Goal: Find specific page/section: Find specific page/section

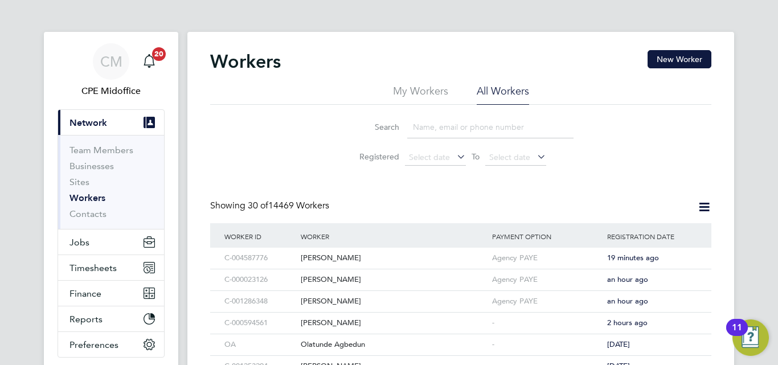
click at [422, 130] on input at bounding box center [490, 127] width 166 height 22
paste input "[PERSON_NAME]"
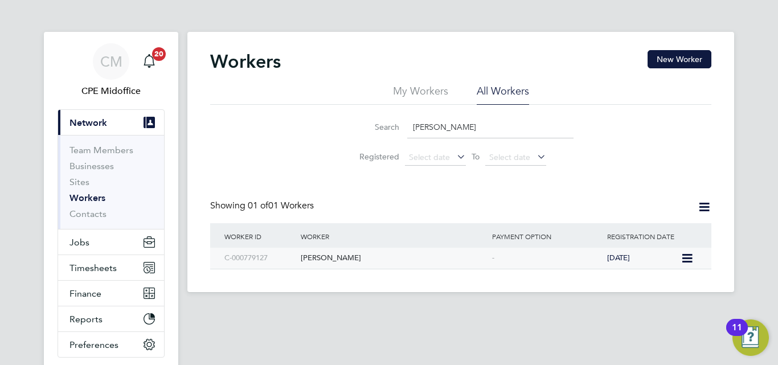
click at [253, 256] on div "C-000779127" at bounding box center [260, 258] width 76 height 21
click at [437, 129] on input "[PERSON_NAME]" at bounding box center [490, 127] width 166 height 22
paste input "[PERSON_NAME]"
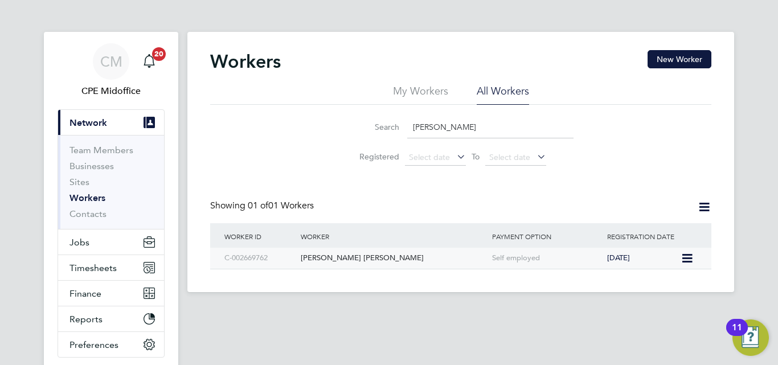
click at [257, 260] on div "C-002669762" at bounding box center [260, 258] width 76 height 21
click at [420, 130] on input "[PERSON_NAME]" at bounding box center [490, 127] width 166 height 22
paste input "C-004485002"
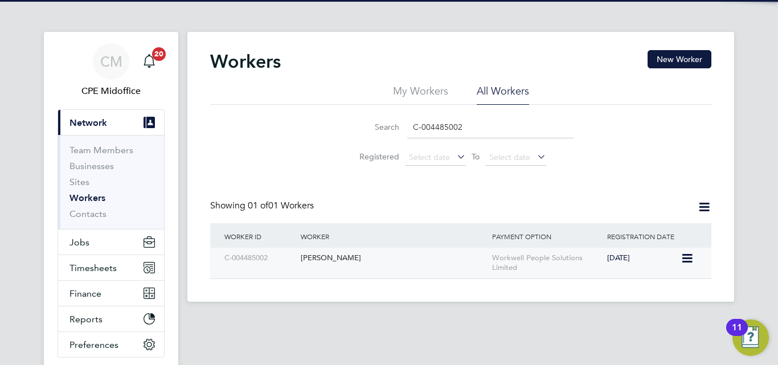
type input "C-004485002"
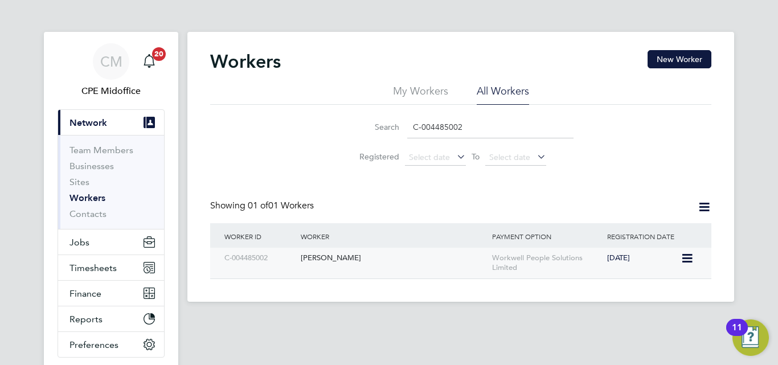
click at [276, 255] on div "C-004485002" at bounding box center [260, 258] width 76 height 21
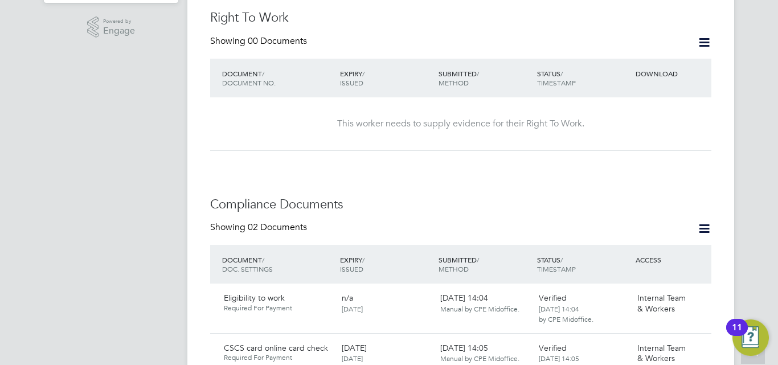
scroll to position [456, 0]
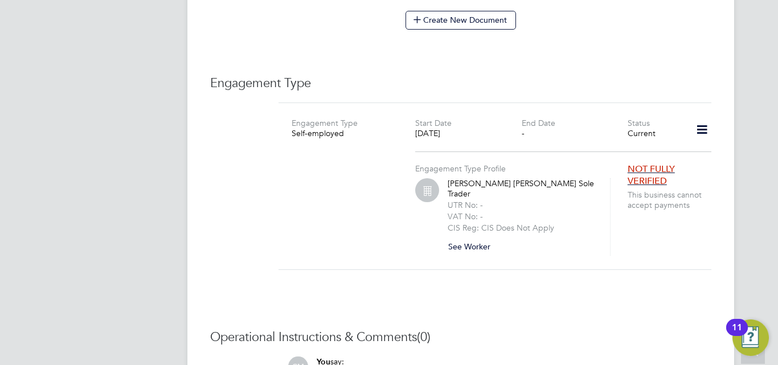
scroll to position [793, 0]
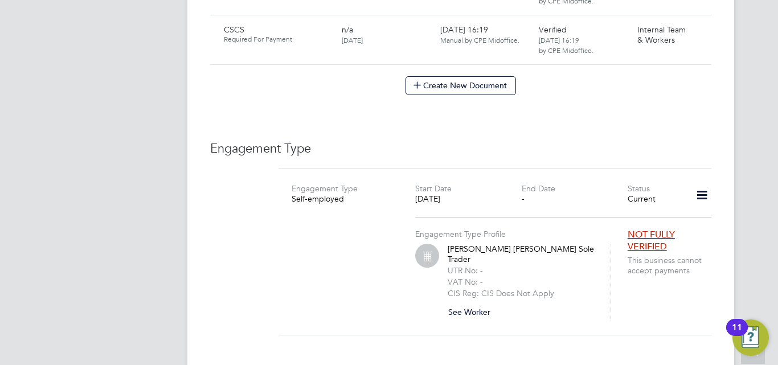
click at [499, 244] on div "Timothy Lee Mears Sole Trader UTR No: - VAT No: - CIS Reg: CIS Does Not Apply S…" at bounding box center [522, 282] width 148 height 77
click at [465, 277] on label "VAT No: -" at bounding box center [465, 282] width 35 height 10
click at [476, 303] on button "See Worker" at bounding box center [474, 312] width 52 height 18
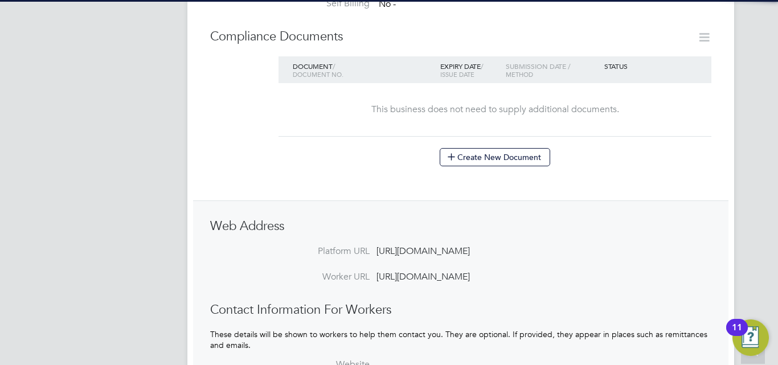
scroll to position [349, 0]
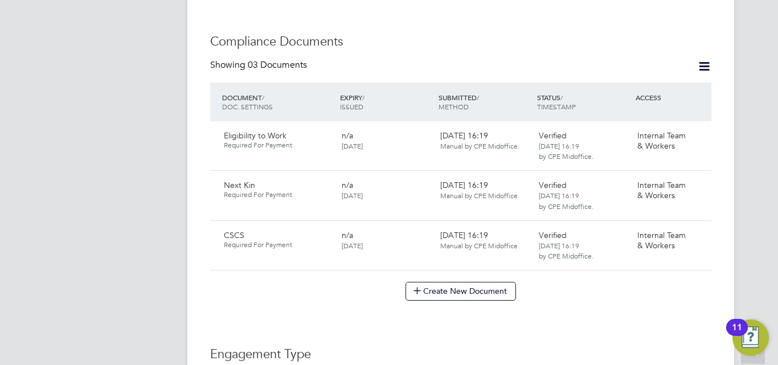
scroll to position [700, 0]
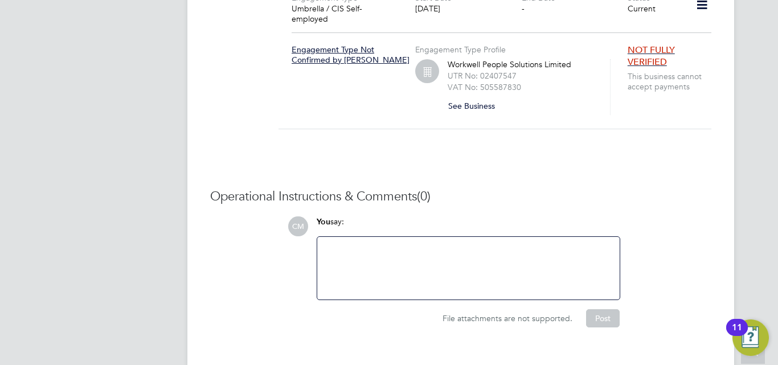
scroll to position [887, 0]
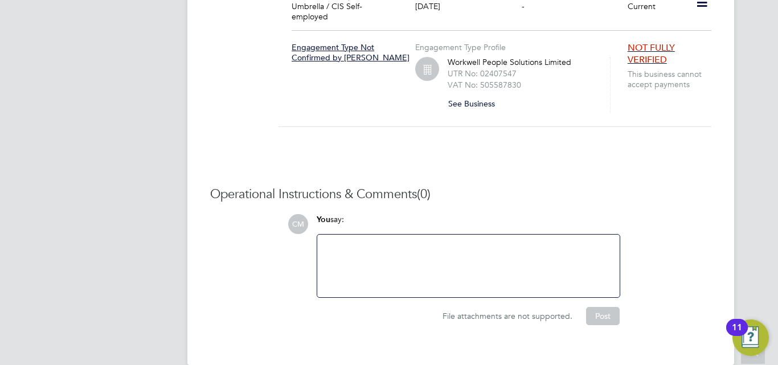
click at [400, 259] on div at bounding box center [468, 266] width 289 height 49
paste div
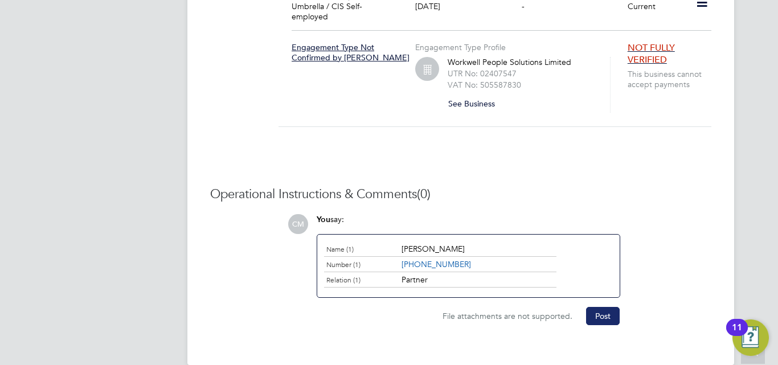
click at [615, 307] on button "Post" at bounding box center [603, 316] width 34 height 18
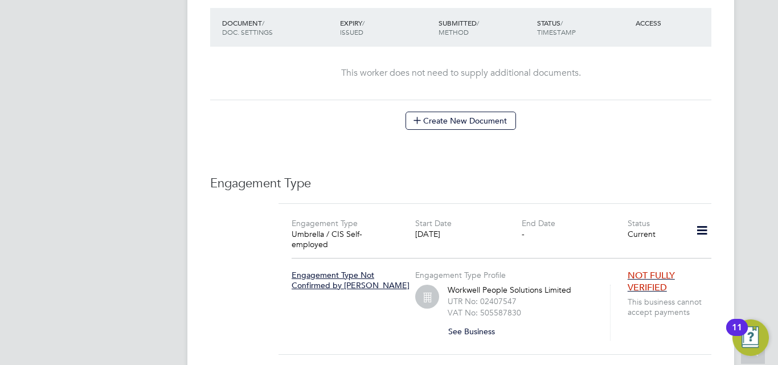
scroll to position [374, 0]
